Goal: Task Accomplishment & Management: Manage account settings

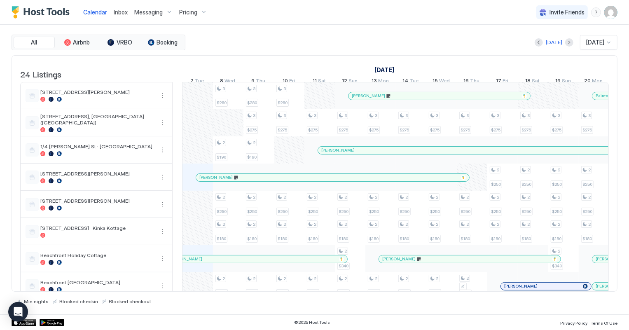
scroll to position [0, 457]
click at [123, 9] on span "Inbox" at bounding box center [121, 12] width 14 height 7
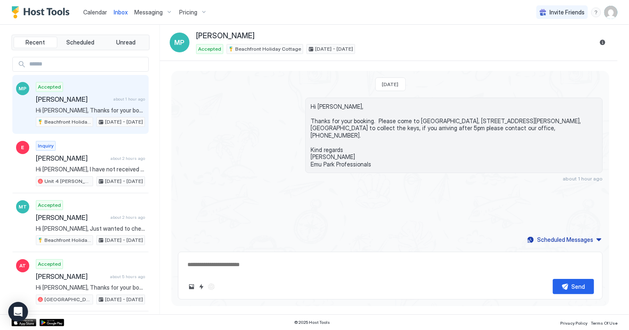
click at [90, 12] on span "Calendar" at bounding box center [95, 12] width 24 height 7
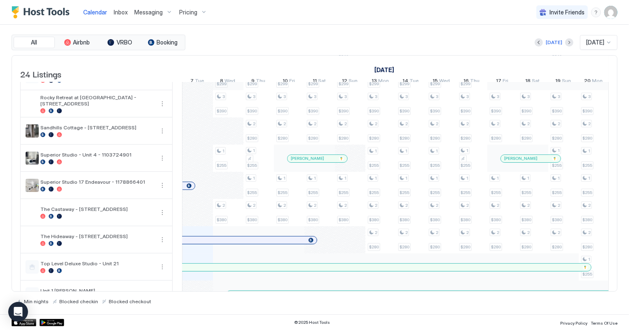
scroll to position [224, 0]
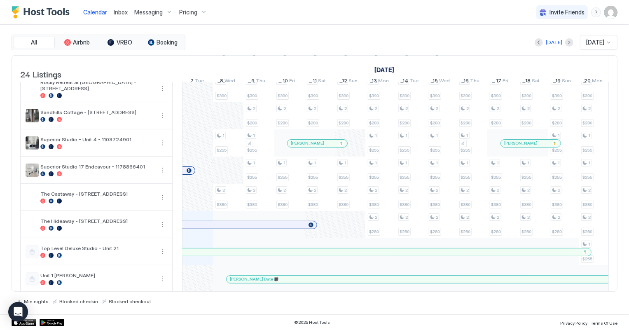
click at [211, 228] on div at bounding box center [211, 225] width 7 height 7
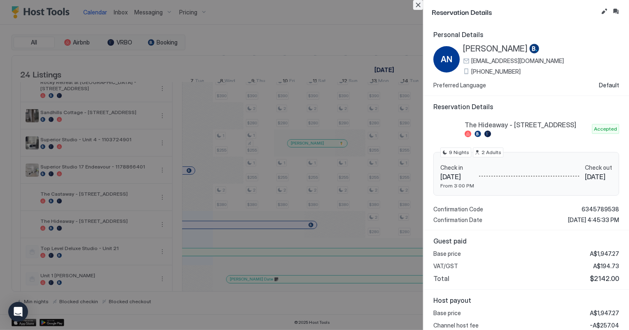
click at [415, 5] on button "Close" at bounding box center [418, 5] width 10 height 10
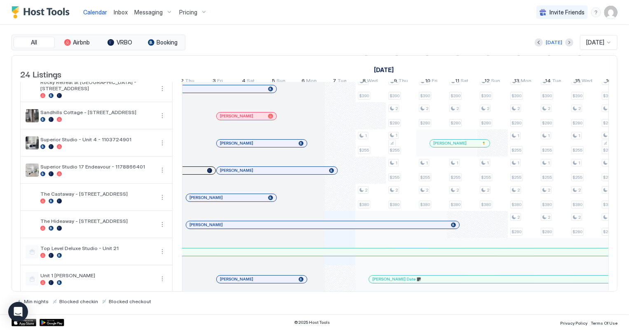
scroll to position [0, 0]
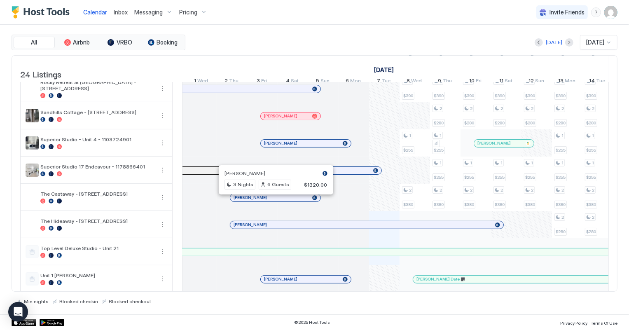
click at [273, 201] on div at bounding box center [273, 197] width 7 height 7
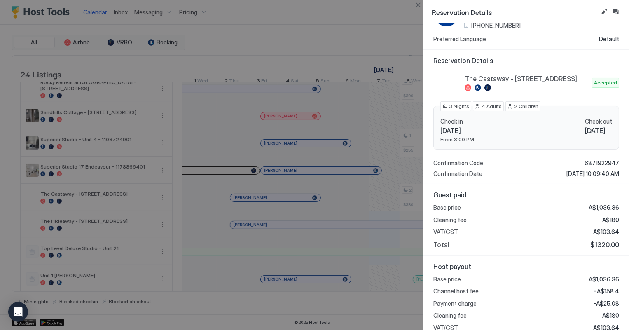
scroll to position [37, 0]
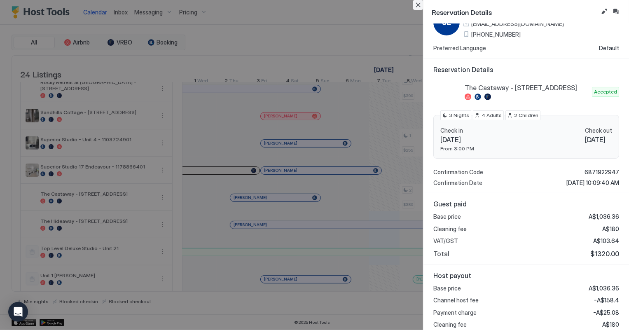
click at [418, 5] on button "Close" at bounding box center [418, 5] width 10 height 10
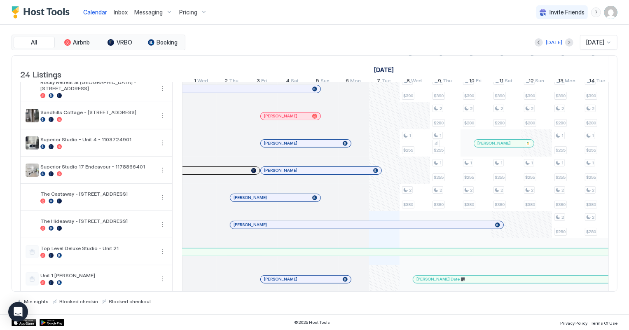
click at [121, 10] on span "Inbox" at bounding box center [121, 12] width 14 height 7
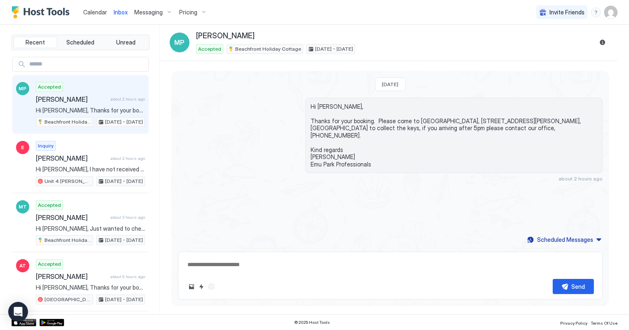
click at [92, 12] on span "Calendar" at bounding box center [95, 12] width 24 height 7
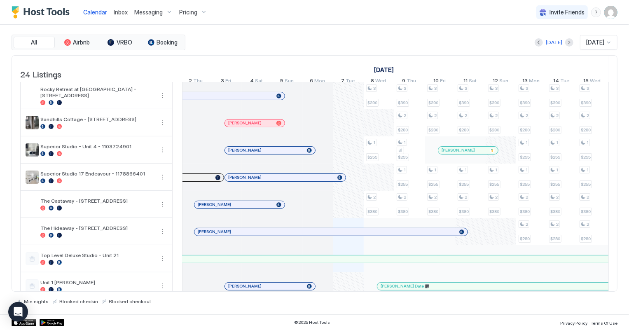
scroll to position [224, 0]
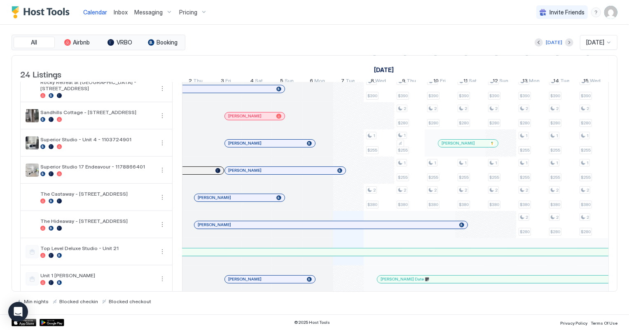
click at [232, 200] on div "[PERSON_NAME]" at bounding box center [235, 197] width 75 height 5
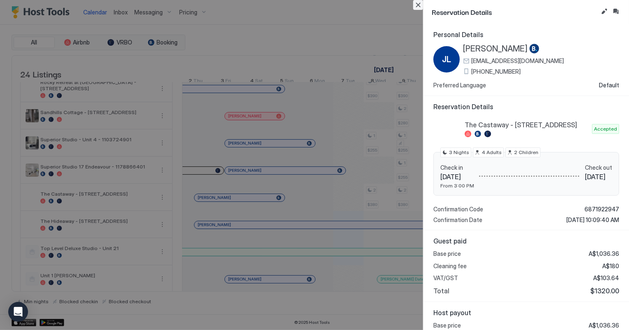
click at [420, 4] on button "Close" at bounding box center [418, 5] width 10 height 10
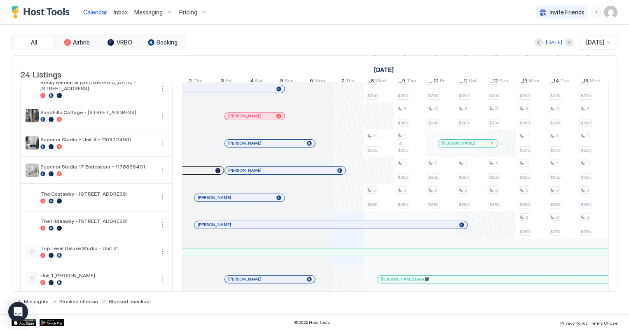
click at [596, 41] on span "[DATE]" at bounding box center [595, 42] width 18 height 7
click at [593, 127] on span "[DATE]" at bounding box center [594, 128] width 16 height 6
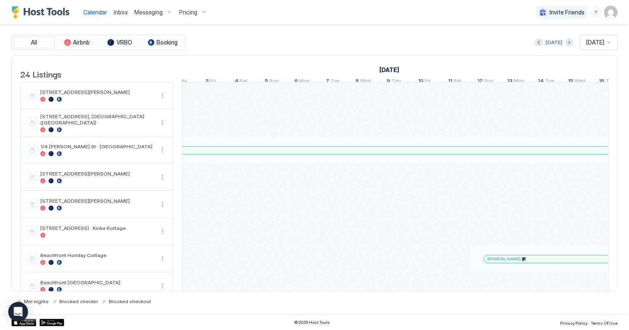
scroll to position [0, 532]
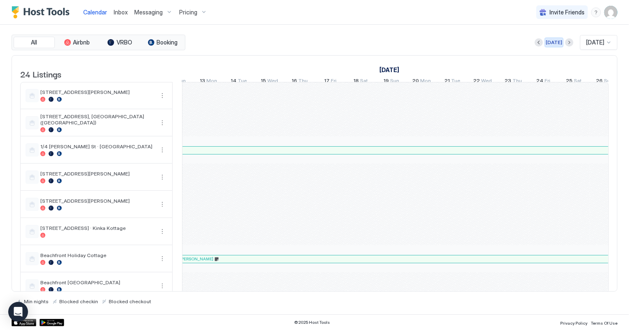
click at [553, 44] on div "[DATE]" at bounding box center [554, 42] width 16 height 7
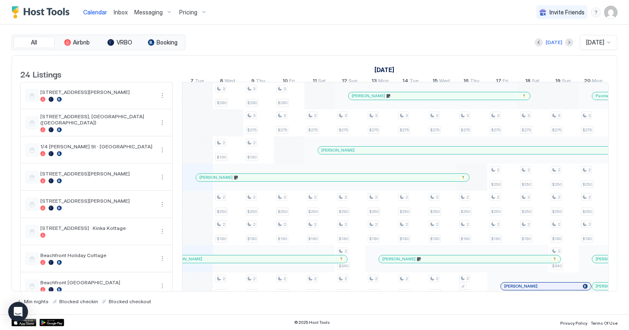
click at [607, 42] on div at bounding box center [608, 42] width 7 height 7
click at [596, 127] on span "[DATE]" at bounding box center [594, 128] width 16 height 6
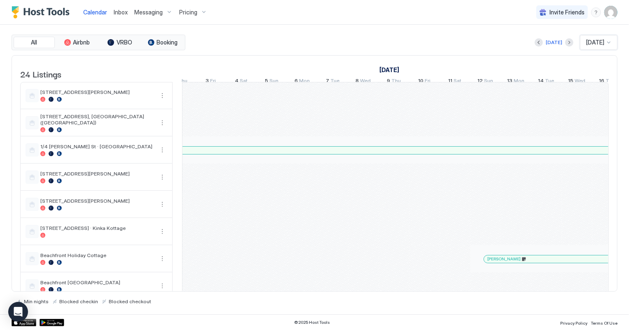
scroll to position [0, 528]
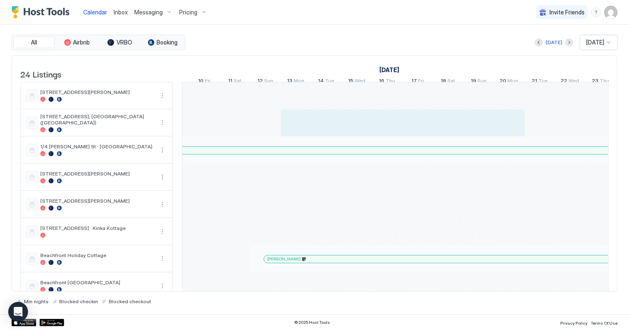
drag, startPoint x: 300, startPoint y: 130, endPoint x: 509, endPoint y: 121, distance: 209.8
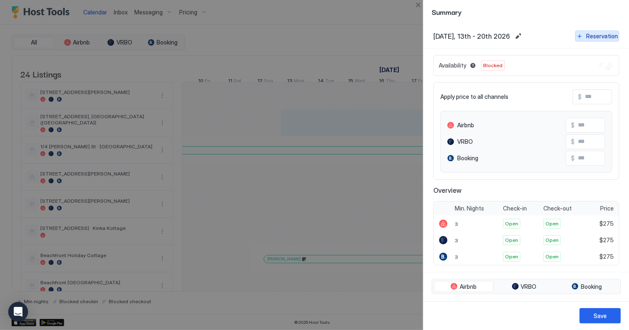
click at [592, 37] on div "Reservation" at bounding box center [602, 36] width 32 height 9
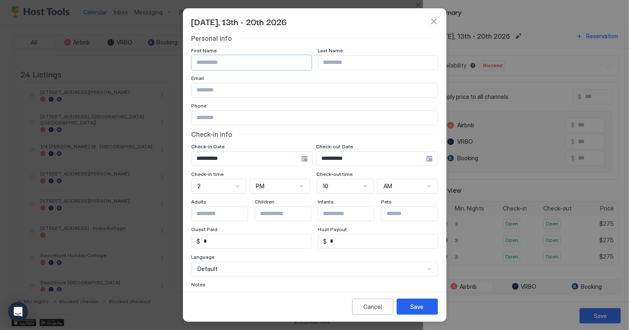
click at [216, 65] on input "Input Field" at bounding box center [251, 63] width 119 height 14
type input "****"
click at [327, 62] on input "Input Field" at bounding box center [377, 63] width 119 height 14
type input "******"
click at [212, 90] on input "Input Field" at bounding box center [314, 90] width 245 height 14
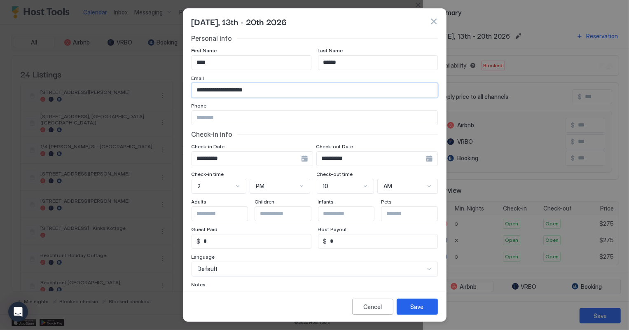
type input "**********"
click at [241, 137] on div "Check-in info" at bounding box center [314, 134] width 246 height 8
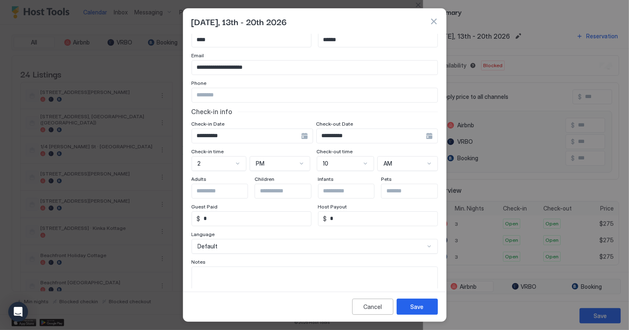
scroll to position [37, 0]
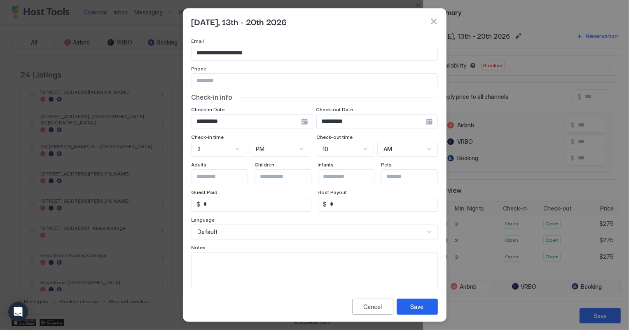
click at [212, 274] on textarea "Input Field" at bounding box center [314, 272] width 245 height 40
paste textarea "**********"
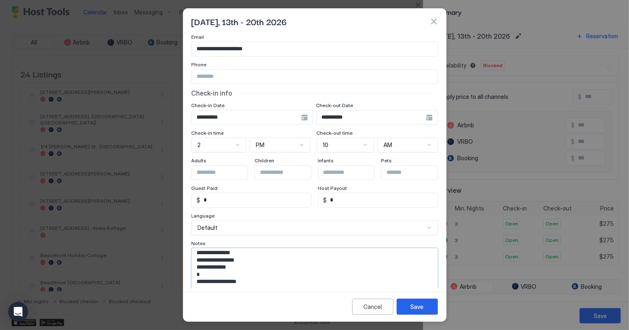
scroll to position [0, 0]
type textarea "**********"
click at [430, 308] on button "Save" at bounding box center [417, 307] width 41 height 16
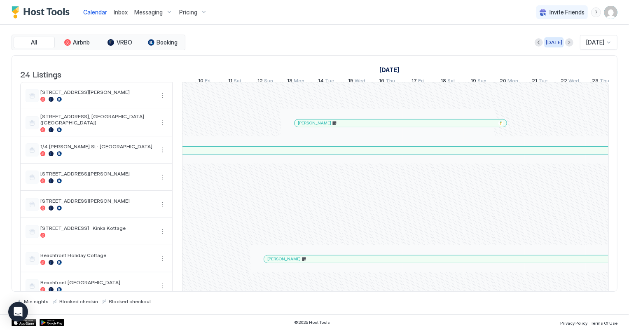
click at [548, 40] on div "[DATE]" at bounding box center [554, 42] width 16 height 7
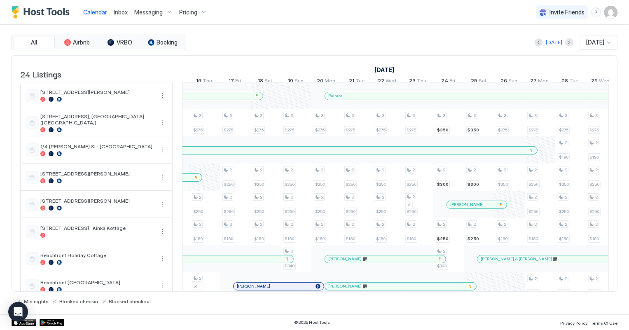
scroll to position [0, 457]
